Goal: Information Seeking & Learning: Find specific fact

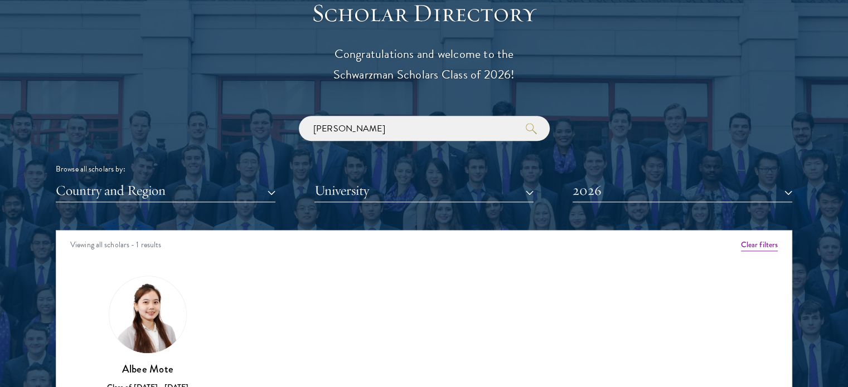
scroll to position [1337, 0]
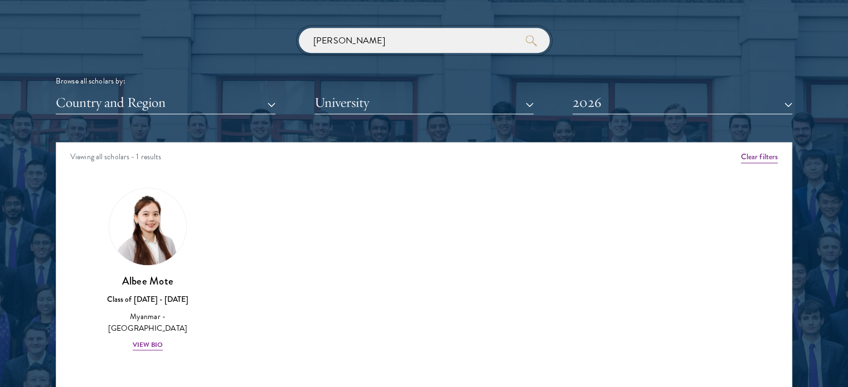
click at [475, 42] on input "[PERSON_NAME]" at bounding box center [424, 40] width 251 height 25
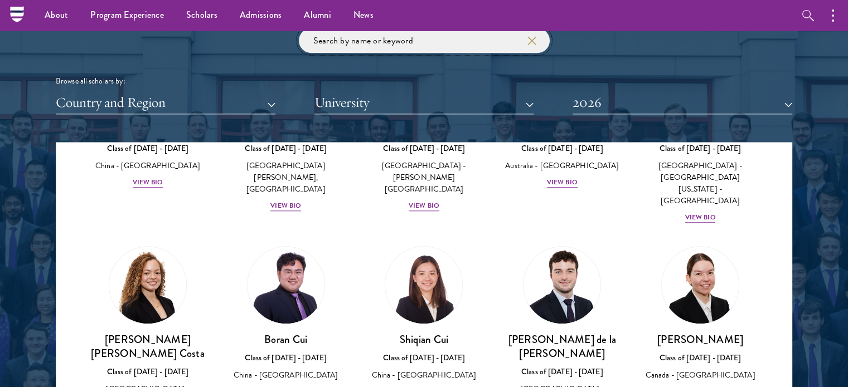
scroll to position [1135, 0]
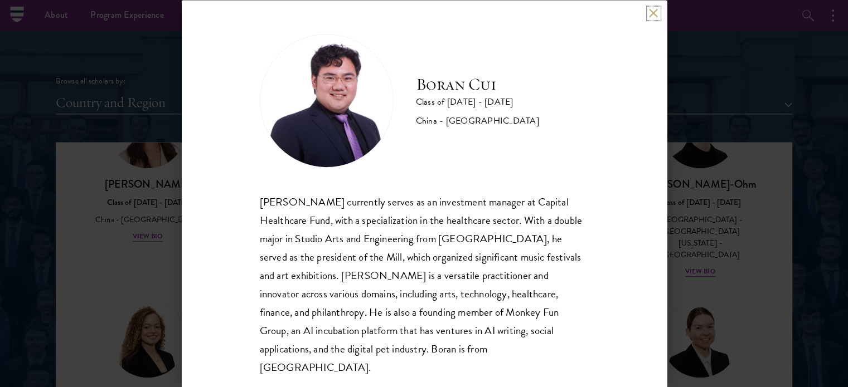
click at [655, 17] on button at bounding box center [653, 12] width 9 height 9
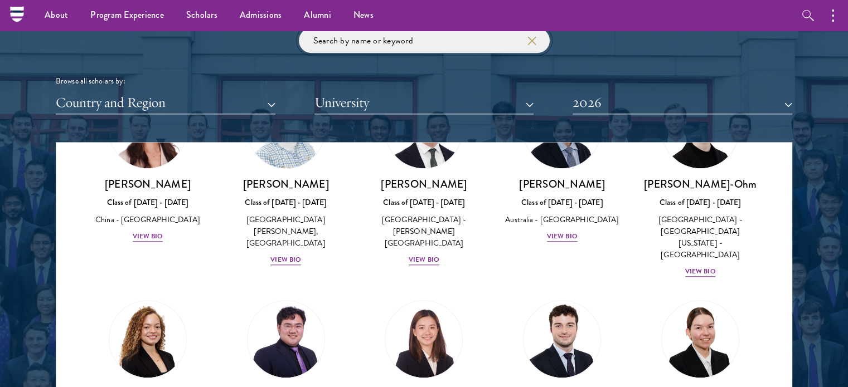
click at [382, 42] on input "search" at bounding box center [424, 40] width 251 height 25
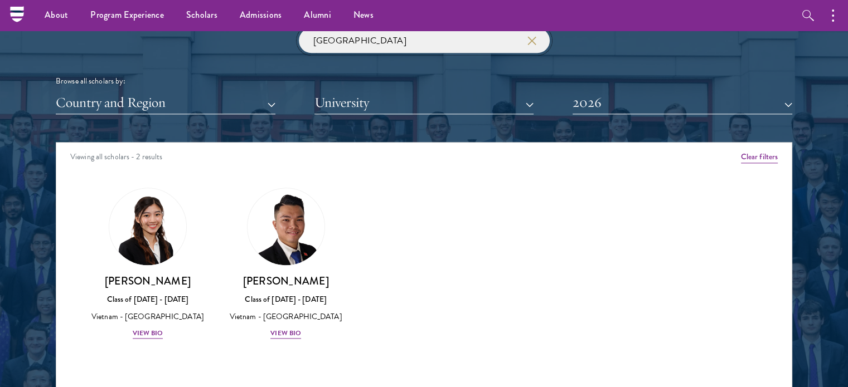
click at [337, 38] on input "[GEOGRAPHIC_DATA]" at bounding box center [424, 40] width 251 height 25
drag, startPoint x: 340, startPoint y: 38, endPoint x: 256, endPoint y: 46, distance: 84.5
click at [257, 46] on div "[GEOGRAPHIC_DATA] Browse all scholars by: Country and Region All Countries and …" at bounding box center [424, 71] width 736 height 86
type input "i"
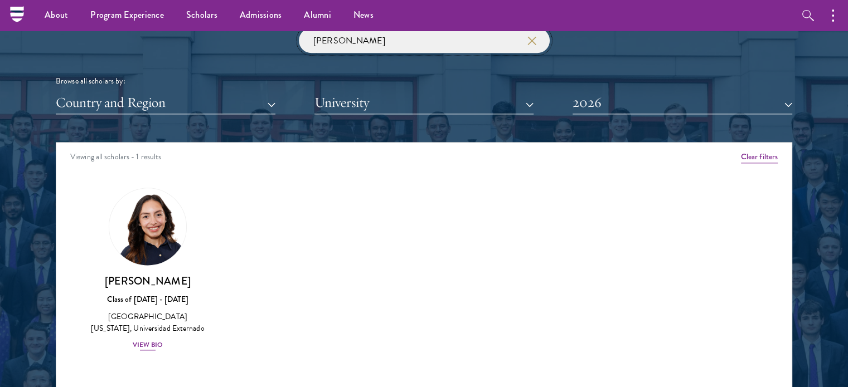
type input "[PERSON_NAME]"
click at [158, 228] on img at bounding box center [147, 226] width 85 height 85
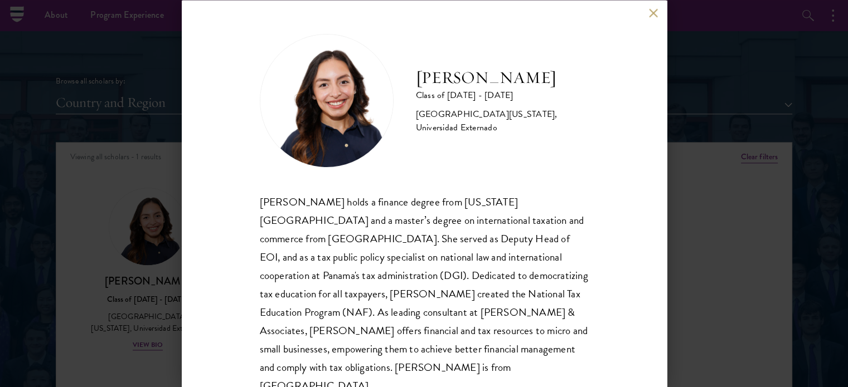
scroll to position [22, 0]
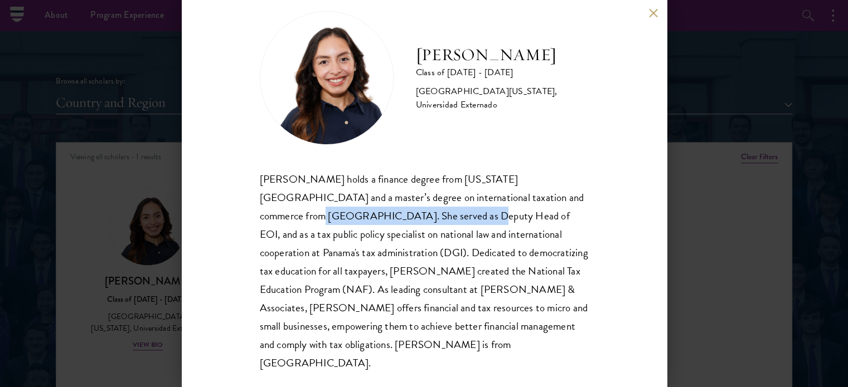
drag, startPoint x: 523, startPoint y: 198, endPoint x: 357, endPoint y: 218, distance: 167.3
click at [357, 218] on div "[PERSON_NAME] holds a finance degree from [US_STATE][GEOGRAPHIC_DATA] and a mas…" at bounding box center [424, 271] width 329 height 203
